Goal: Check status: Check status

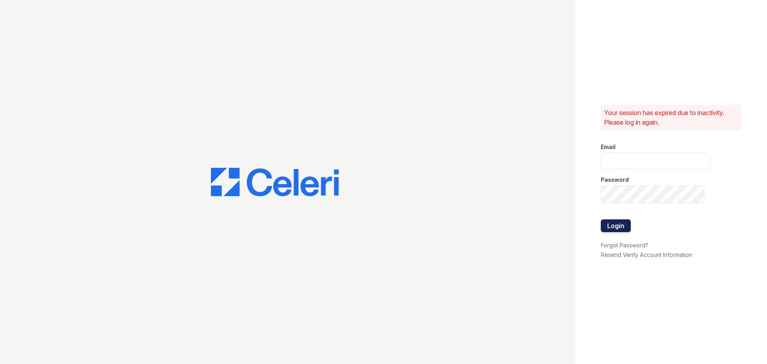
type input "spuga@trinity-pm.com"
click at [612, 225] on button "Login" at bounding box center [616, 225] width 30 height 13
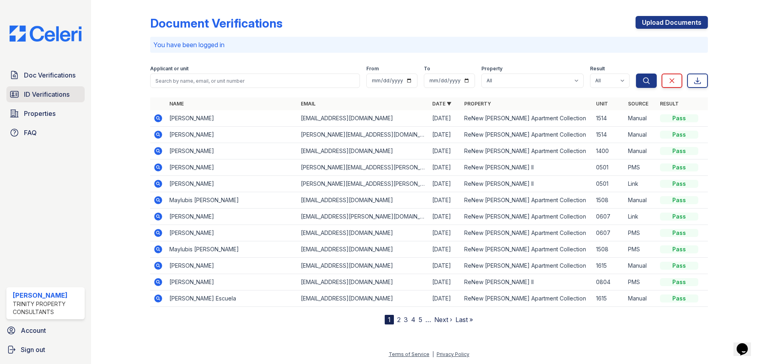
click at [64, 97] on span "ID Verifications" at bounding box center [47, 94] width 46 height 10
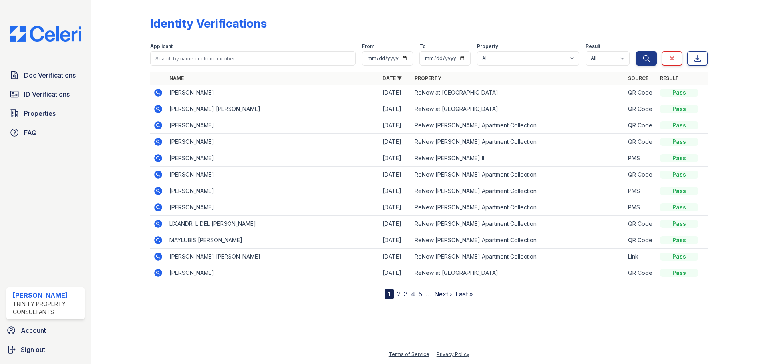
click at [162, 113] on icon at bounding box center [158, 109] width 8 height 8
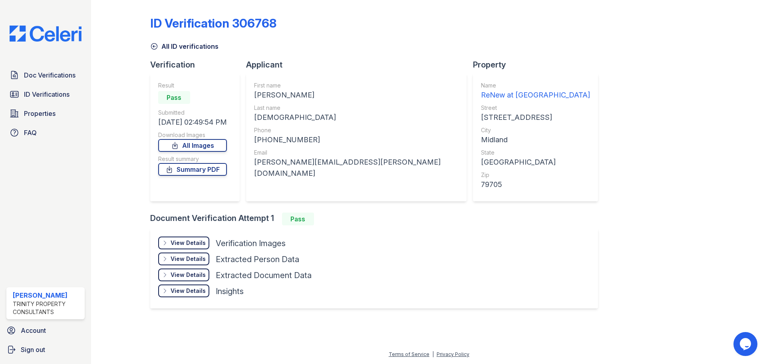
scroll to position [4, 0]
drag, startPoint x: 269, startPoint y: 170, endPoint x: 386, endPoint y: 177, distance: 117.3
click at [386, 177] on div "First name SUSAN ELDRIDGE Last name ARMENDAREZ Phone +14322695899 Email susan.a…" at bounding box center [356, 137] width 220 height 128
copy div "susan.armendarez@yahoo.com"
click at [72, 79] on span "Doc Verifications" at bounding box center [50, 75] width 52 height 10
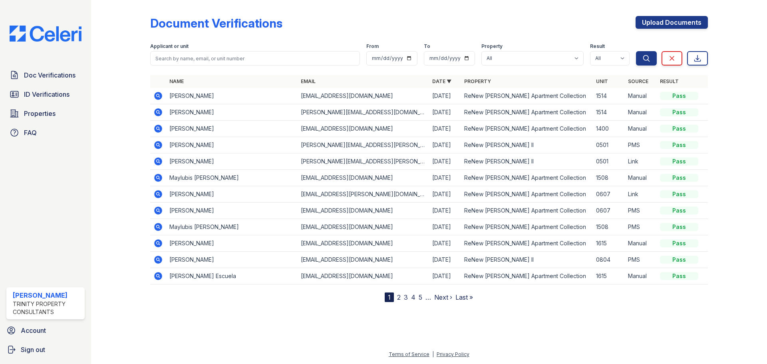
click at [59, 97] on span "ID Verifications" at bounding box center [47, 94] width 46 height 10
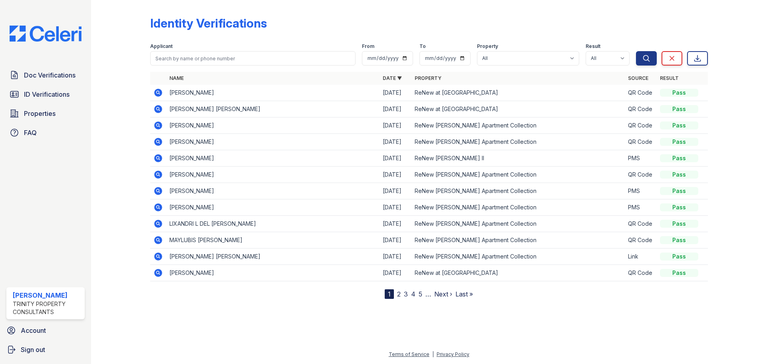
click at [162, 97] on icon at bounding box center [158, 93] width 8 height 8
